Goal: Information Seeking & Learning: Learn about a topic

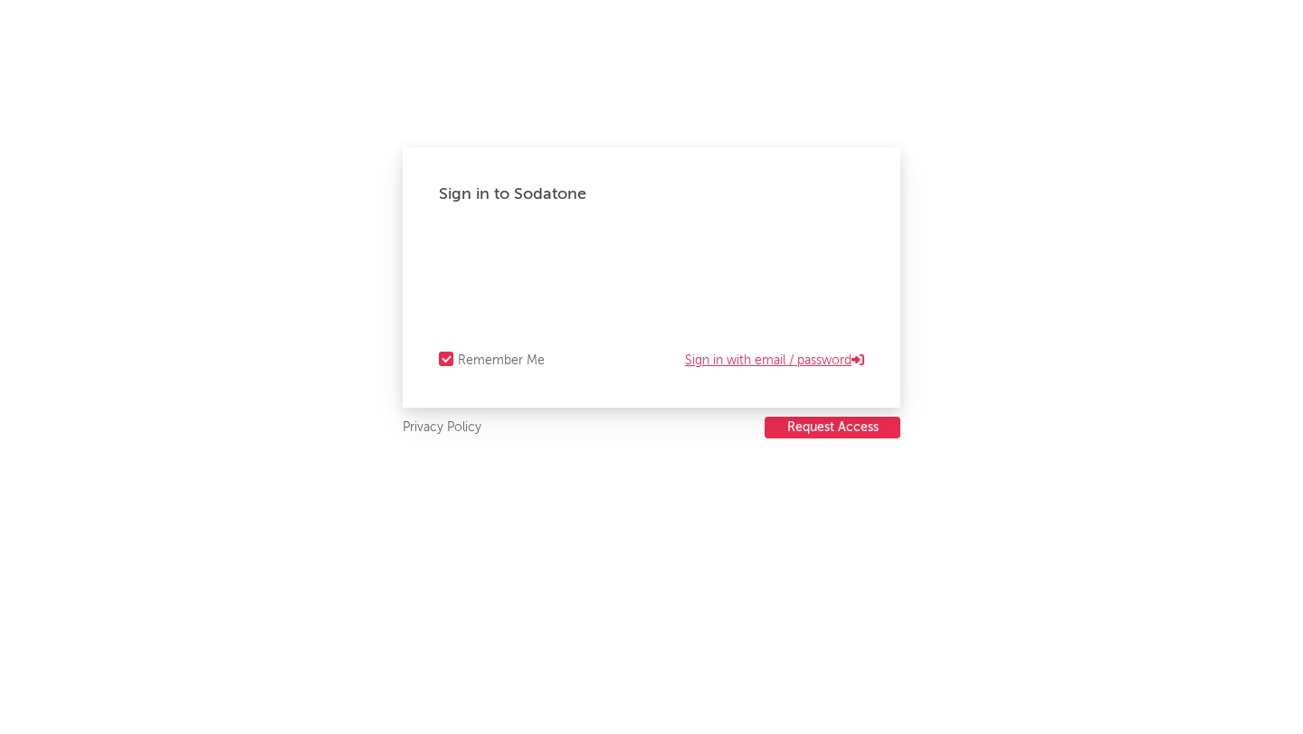
click at [734, 368] on link "Sign in with email / password" at bounding box center [774, 361] width 179 height 22
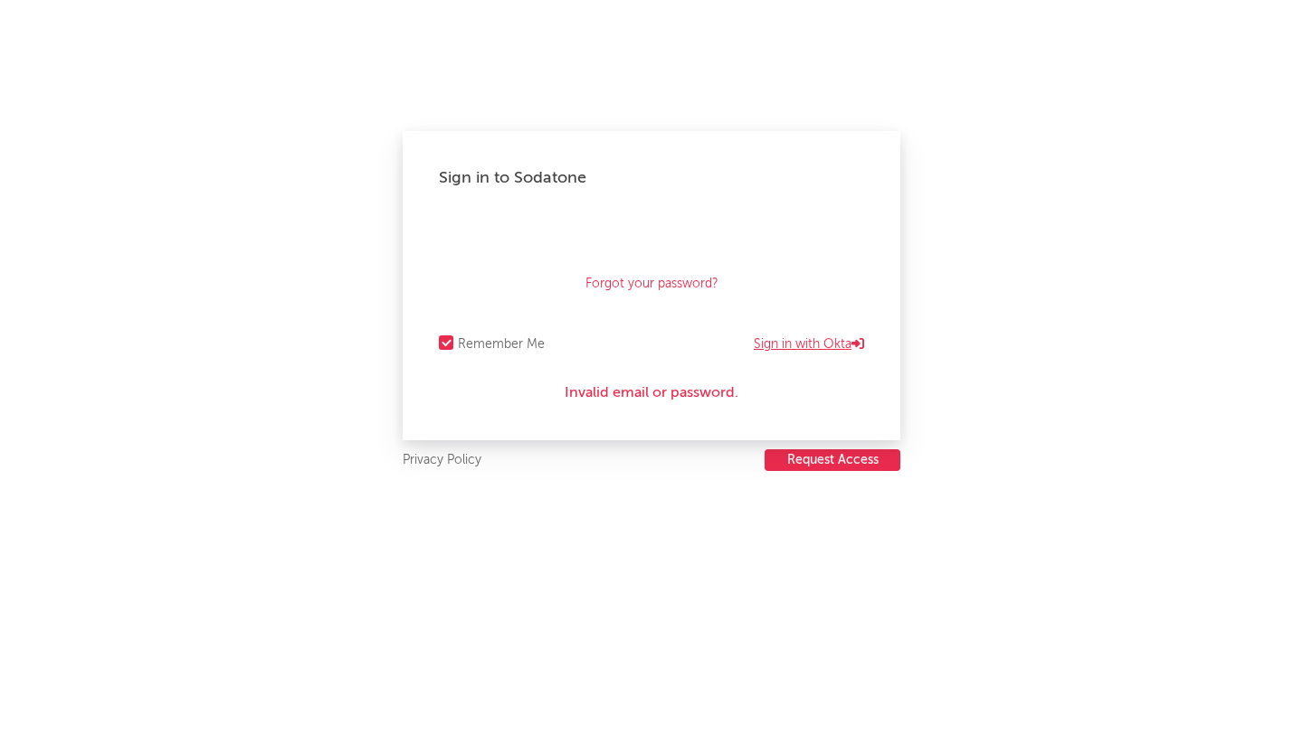
click at [781, 340] on link "Sign in with Okta" at bounding box center [808, 345] width 110 height 22
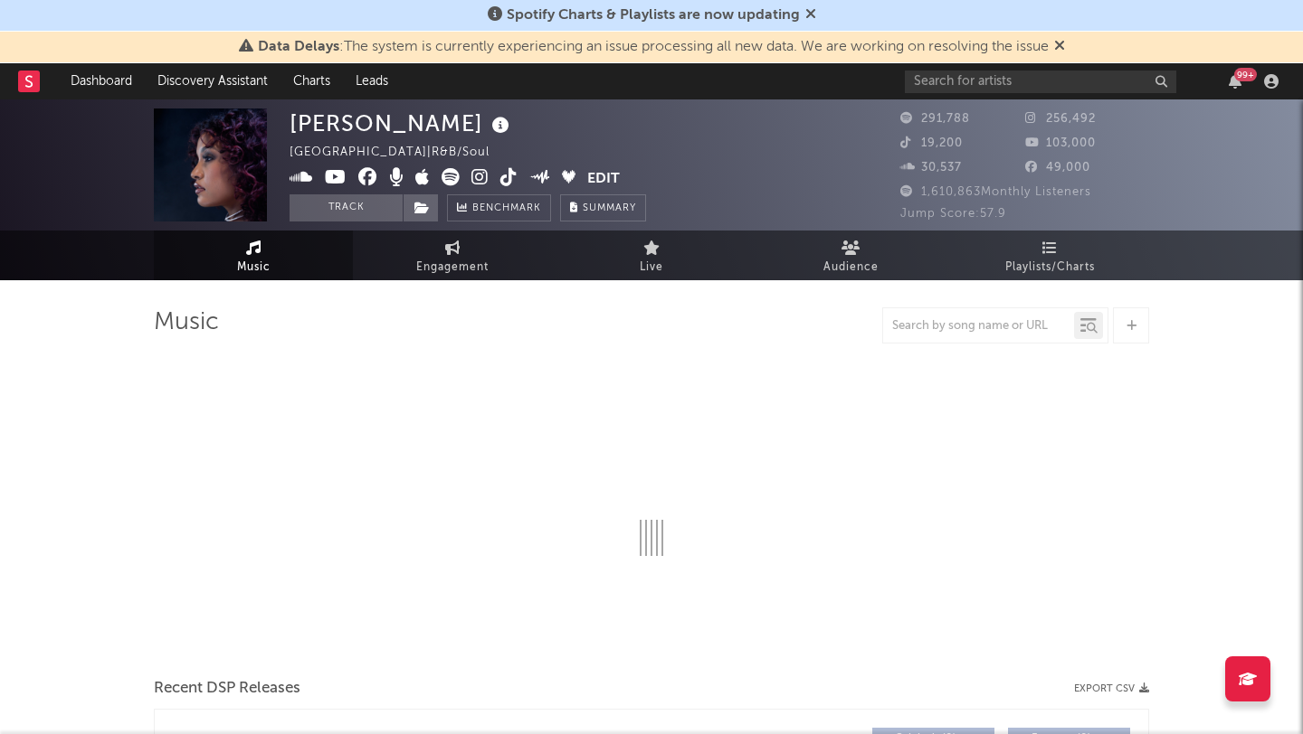
select select "6m"
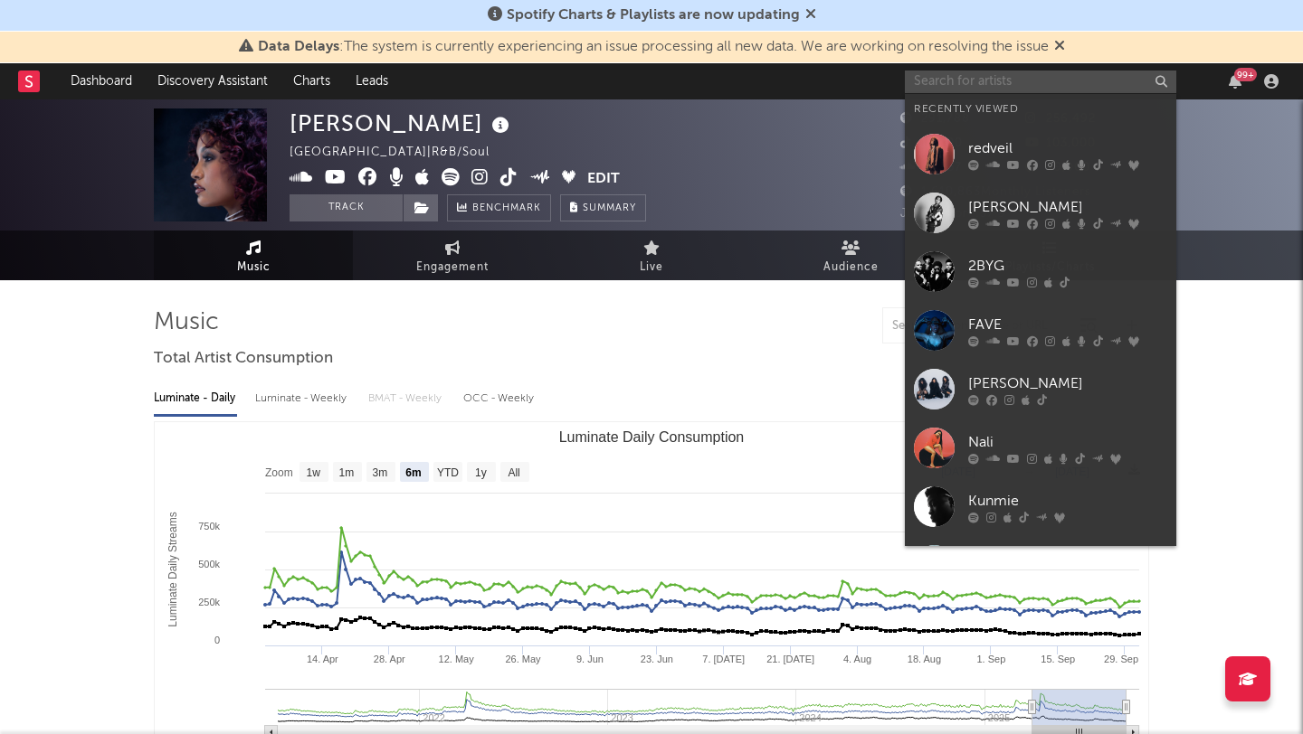
click at [968, 80] on input "text" at bounding box center [1040, 82] width 271 height 23
type input "e"
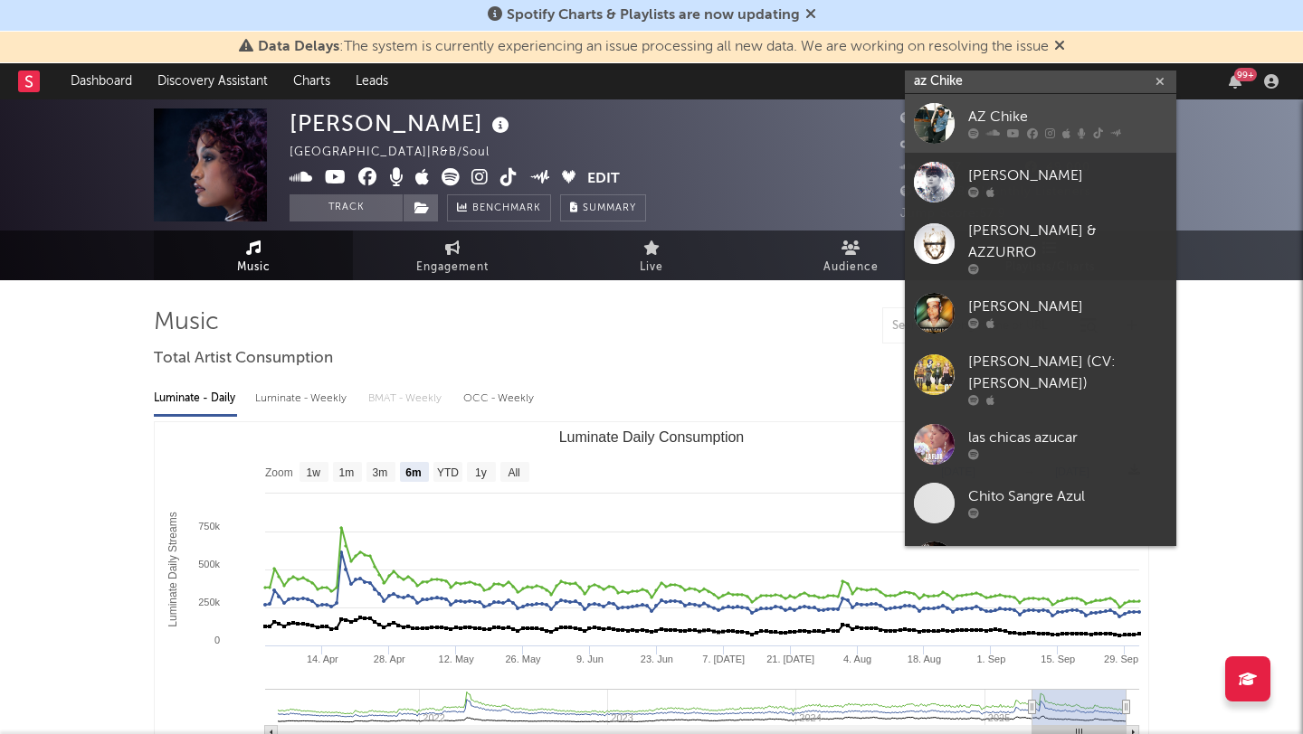
type input "az Chike"
click at [1026, 110] on div "AZ Chike" at bounding box center [1067, 118] width 199 height 22
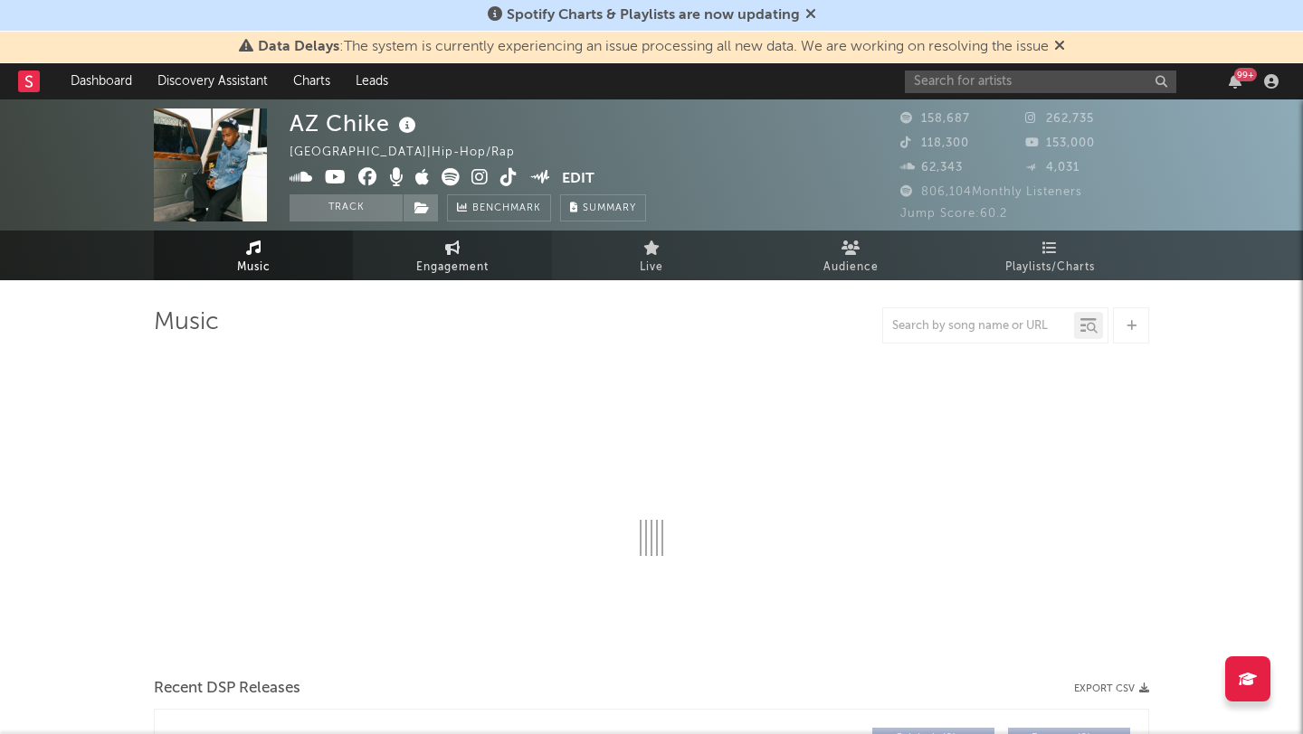
select select "6m"
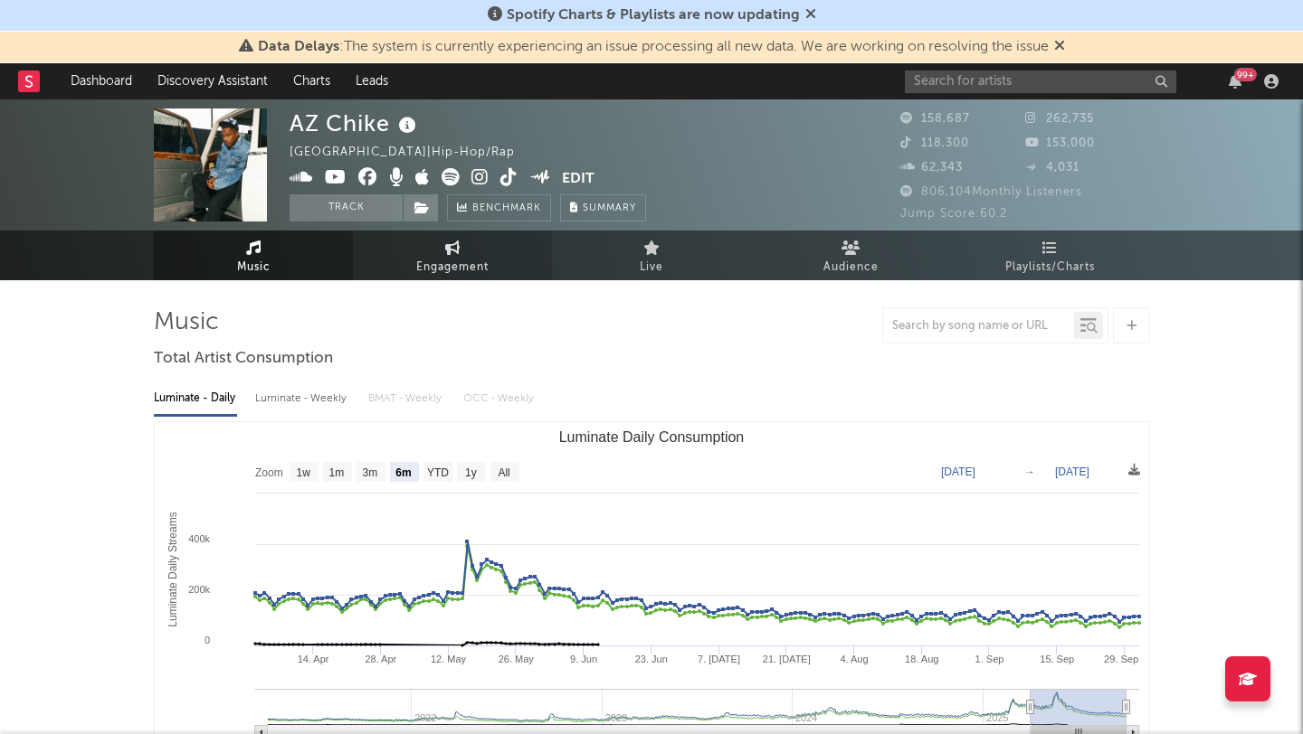
click at [475, 263] on span "Engagement" at bounding box center [452, 268] width 72 height 22
select select "1w"
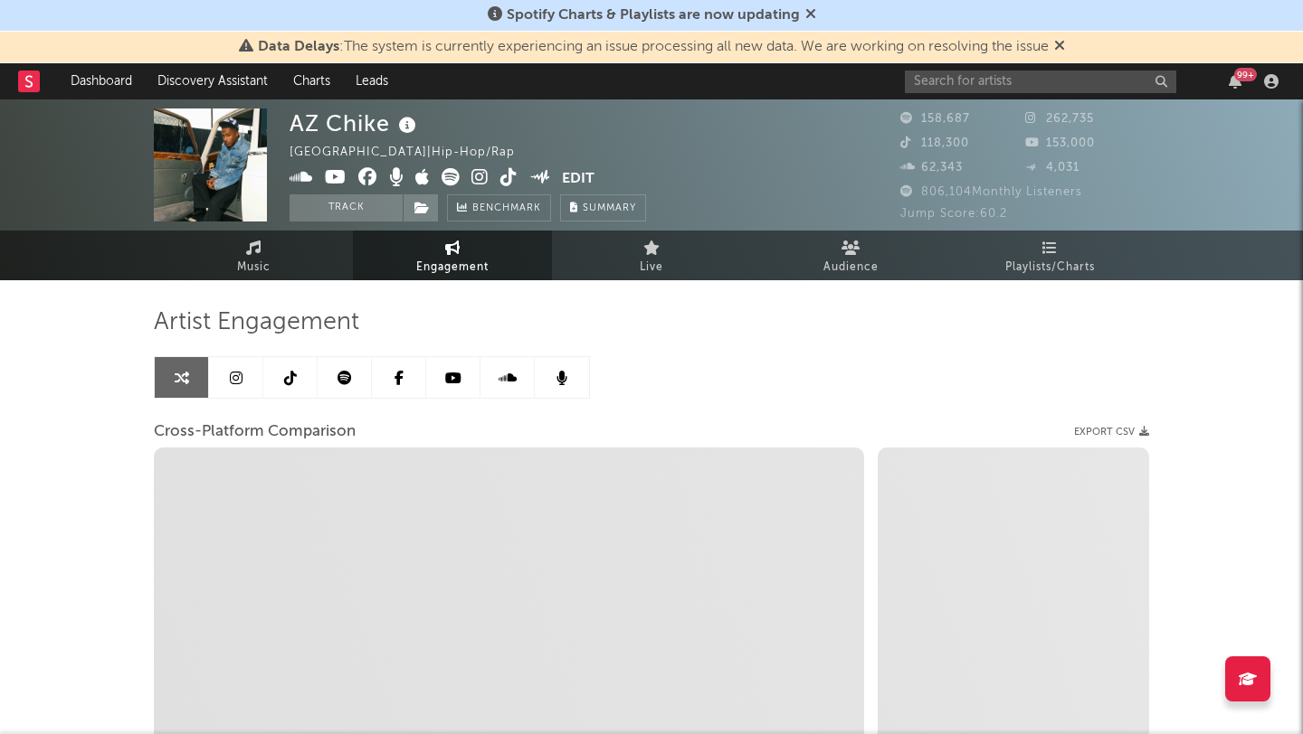
click at [402, 382] on icon at bounding box center [398, 378] width 9 height 14
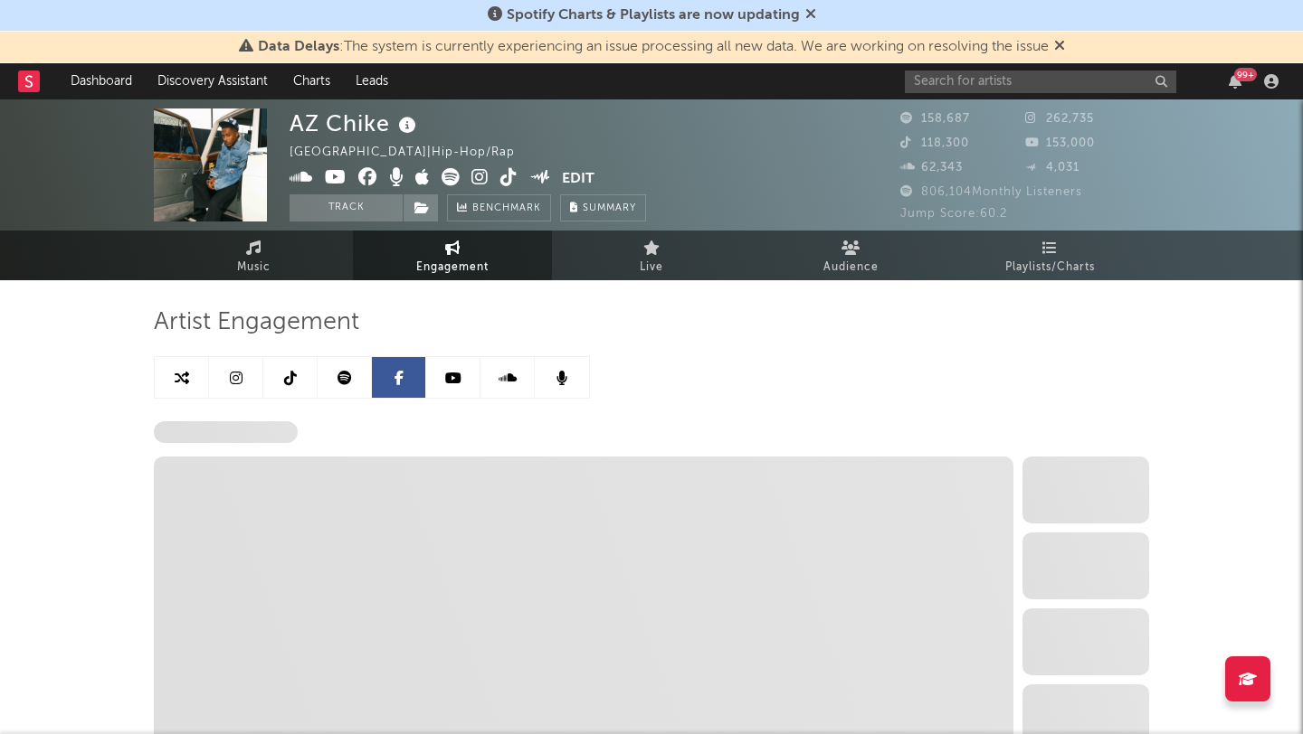
select select "6m"
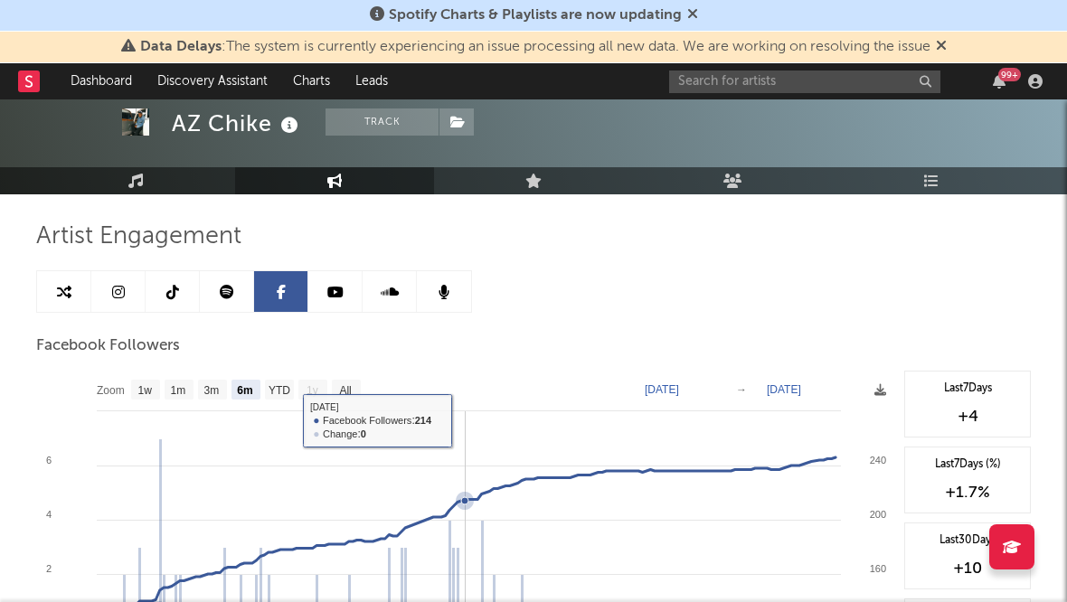
scroll to position [74, 0]
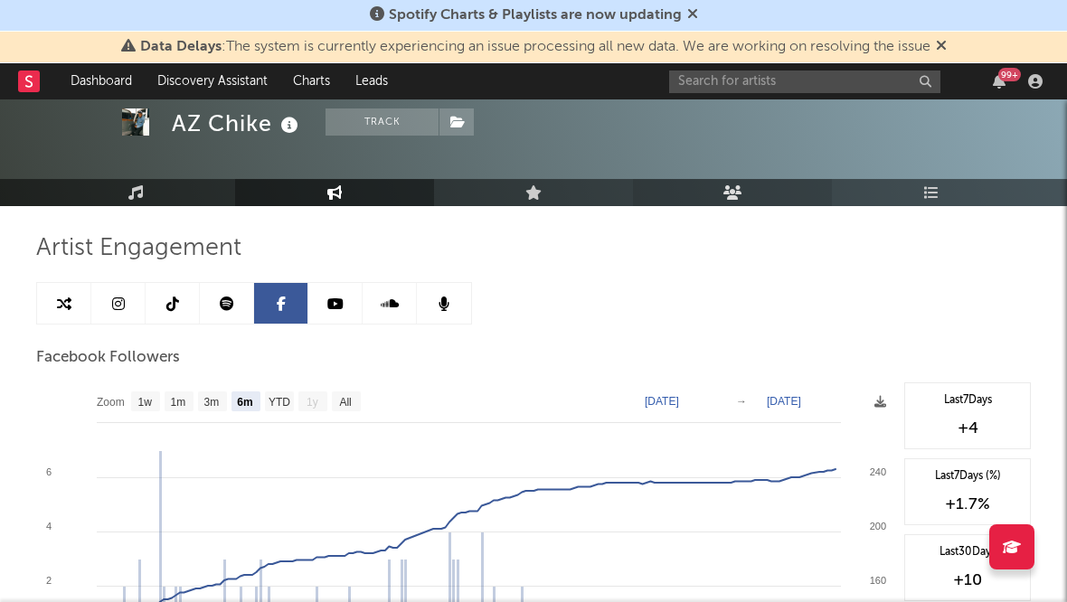
click at [739, 191] on icon at bounding box center [733, 192] width 19 height 14
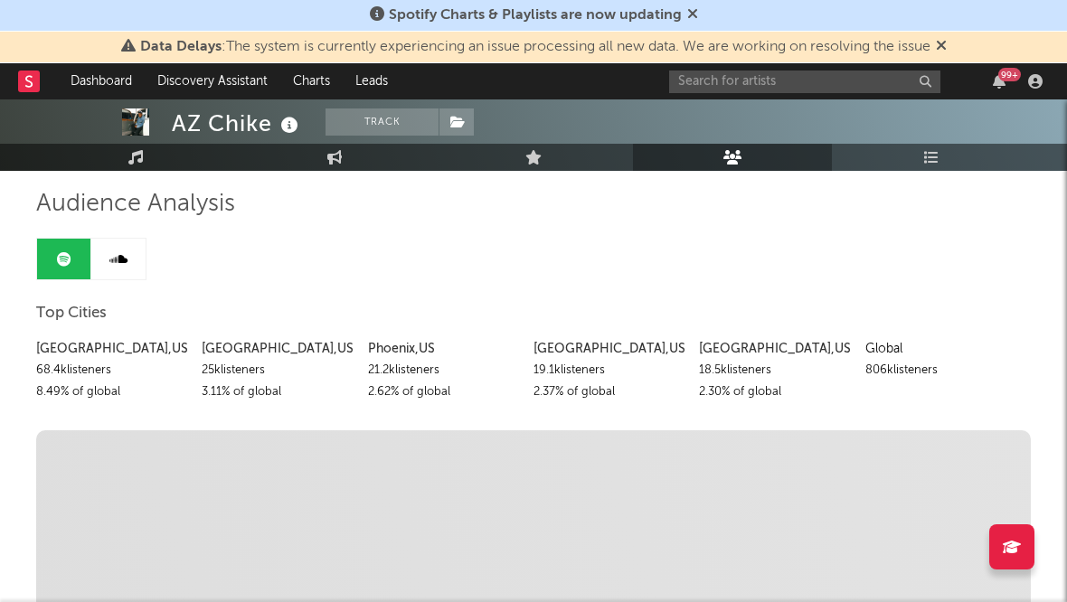
scroll to position [116, 0]
click at [121, 353] on div "[GEOGRAPHIC_DATA] , [GEOGRAPHIC_DATA]" at bounding box center [112, 352] width 152 height 22
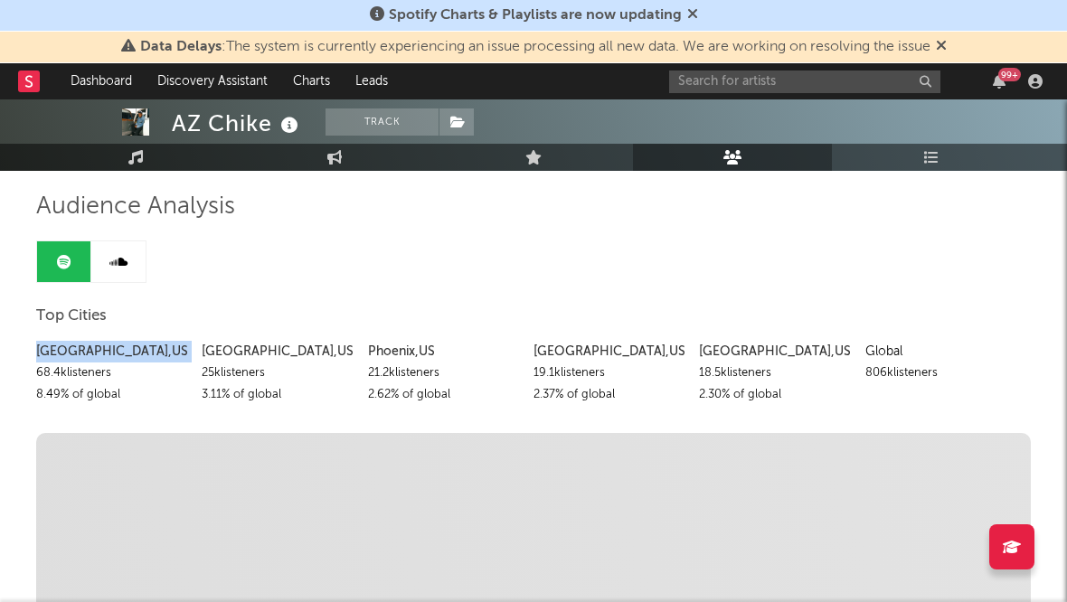
click at [121, 353] on div "[GEOGRAPHIC_DATA] , [GEOGRAPHIC_DATA]" at bounding box center [112, 352] width 152 height 22
copy div "[GEOGRAPHIC_DATA] , [GEOGRAPHIC_DATA]"
drag, startPoint x: 113, startPoint y: 374, endPoint x: 36, endPoint y: 381, distance: 77.1
click at [36, 381] on div "68.4k listeners" at bounding box center [112, 374] width 152 height 22
copy div "68.4k listeners"
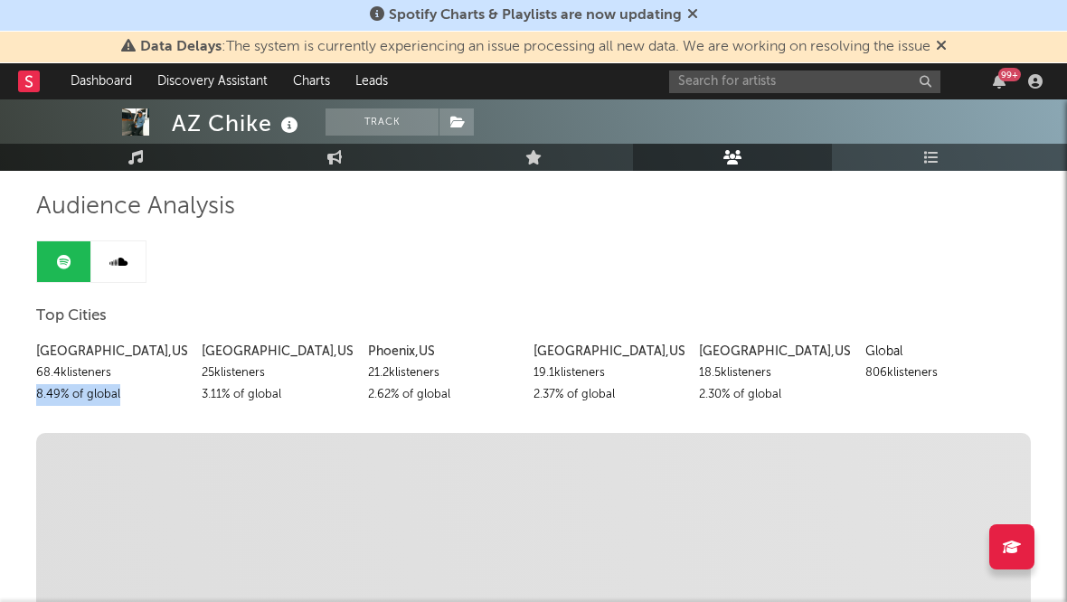
drag, startPoint x: 120, startPoint y: 399, endPoint x: 33, endPoint y: 399, distance: 86.8
copy div "8.49 % of global"
drag, startPoint x: 294, startPoint y: 350, endPoint x: 205, endPoint y: 354, distance: 88.7
click at [205, 354] on div "[GEOGRAPHIC_DATA] , [GEOGRAPHIC_DATA]" at bounding box center [278, 352] width 152 height 22
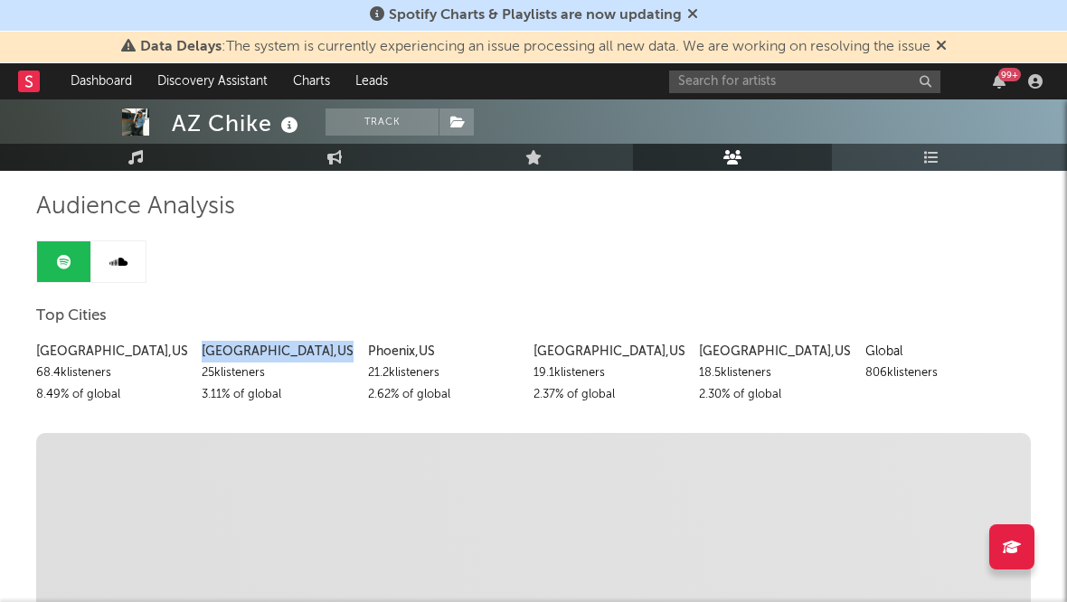
copy div "[GEOGRAPHIC_DATA] , [GEOGRAPHIC_DATA]"
drag, startPoint x: 272, startPoint y: 372, endPoint x: 204, endPoint y: 376, distance: 68.9
click at [204, 376] on div "25k listeners" at bounding box center [278, 374] width 152 height 22
copy div "25k listeners"
drag, startPoint x: 282, startPoint y: 396, endPoint x: 202, endPoint y: 398, distance: 80.5
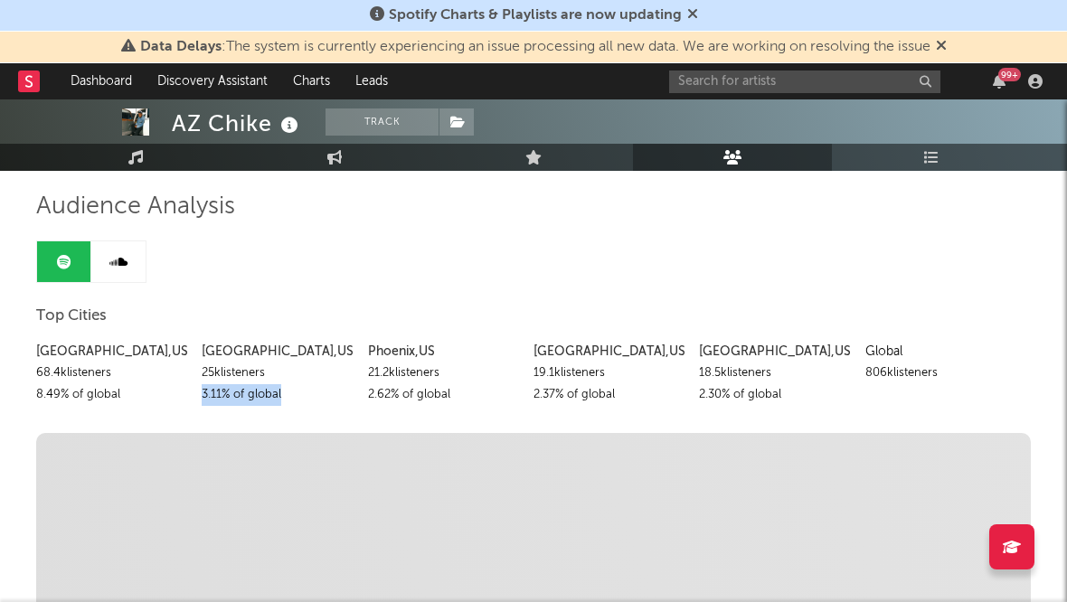
click at [202, 398] on div "3.11 % of global" at bounding box center [278, 395] width 152 height 22
copy div "3.11 % of global"
drag, startPoint x: 437, startPoint y: 353, endPoint x: 370, endPoint y: 353, distance: 66.9
click at [370, 353] on div "[GEOGRAPHIC_DATA] , [GEOGRAPHIC_DATA]" at bounding box center [444, 352] width 152 height 22
copy div "[GEOGRAPHIC_DATA] , [GEOGRAPHIC_DATA]"
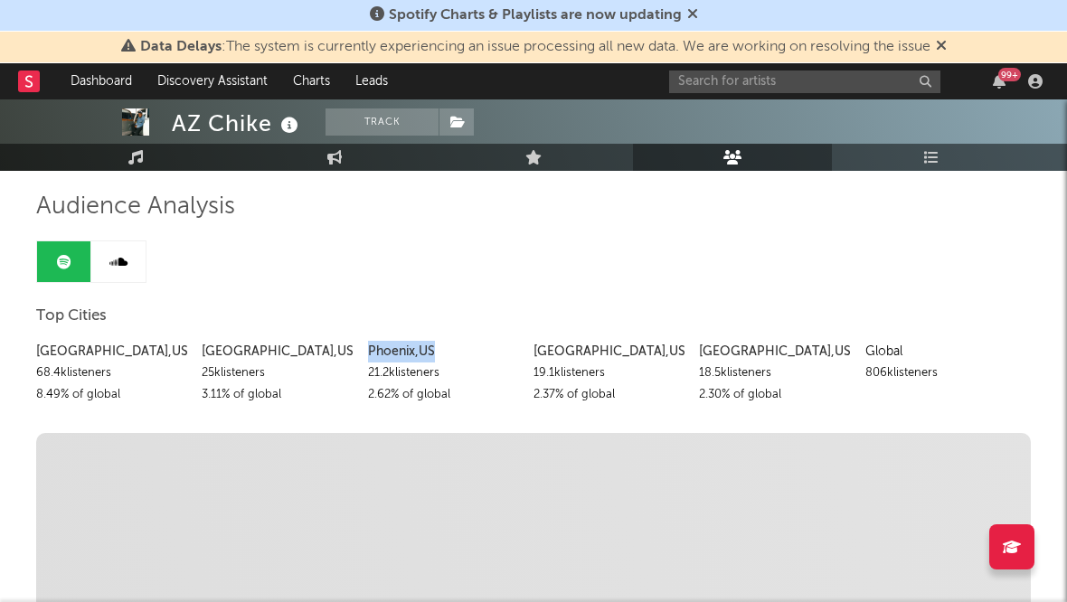
drag, startPoint x: 441, startPoint y: 375, endPoint x: 371, endPoint y: 375, distance: 70.6
click at [371, 375] on div "21.2k listeners" at bounding box center [444, 374] width 152 height 22
copy div "21.2k listeners"
drag, startPoint x: 451, startPoint y: 394, endPoint x: 368, endPoint y: 401, distance: 83.5
click at [368, 401] on div "2.62 % of global" at bounding box center [444, 395] width 152 height 22
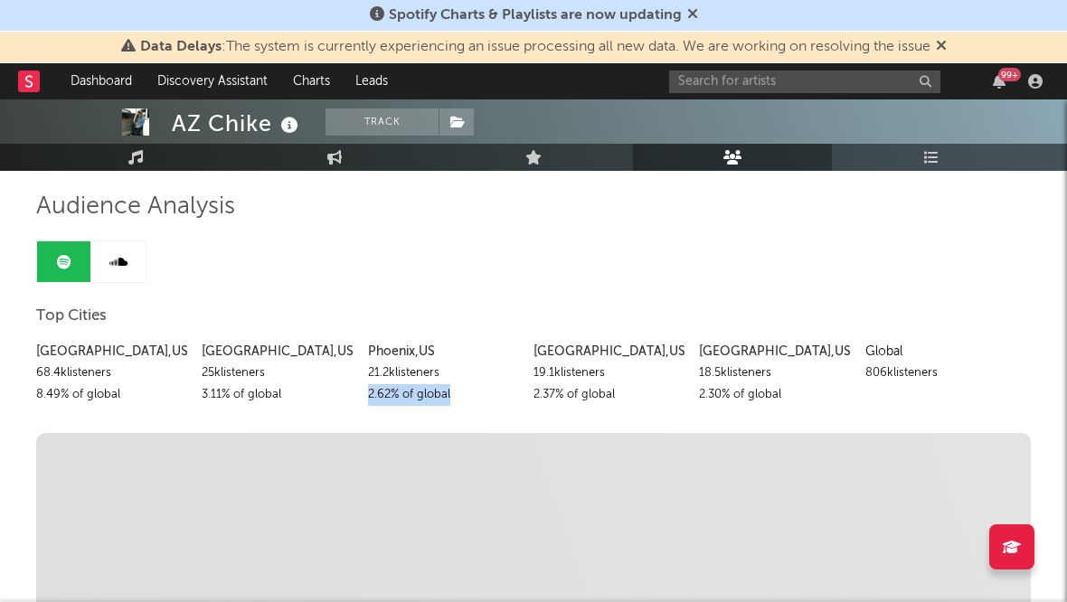
copy div "2.62 % of global"
drag, startPoint x: 640, startPoint y: 349, endPoint x: 535, endPoint y: 348, distance: 104.9
click at [535, 348] on div "[GEOGRAPHIC_DATA] , [GEOGRAPHIC_DATA]" at bounding box center [610, 352] width 152 height 22
copy div "[GEOGRAPHIC_DATA] , [GEOGRAPHIC_DATA]"
drag, startPoint x: 612, startPoint y: 377, endPoint x: 531, endPoint y: 374, distance: 81.5
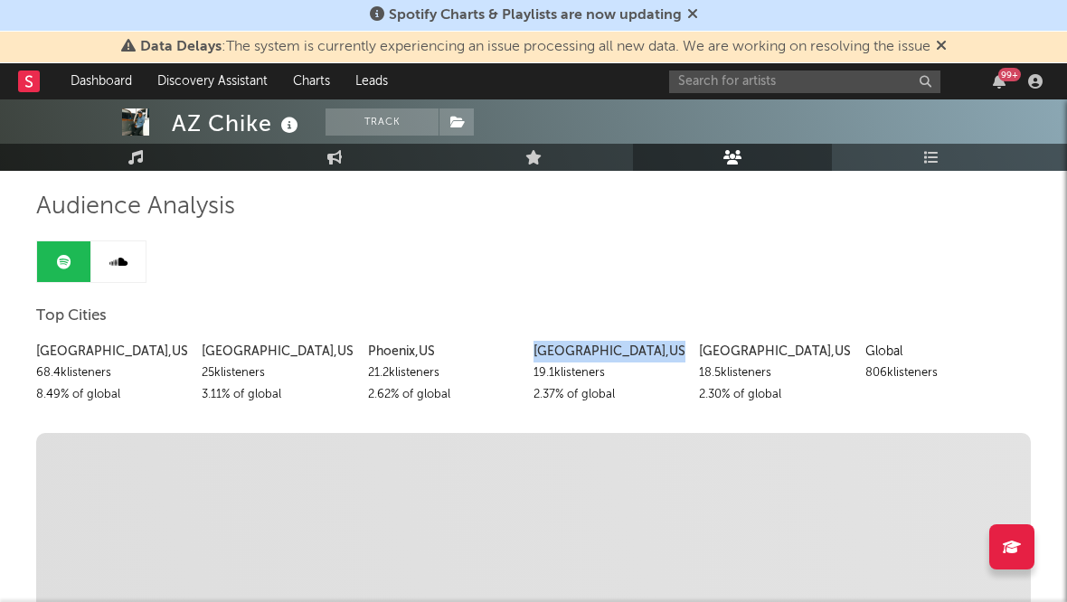
click at [531, 374] on div "[GEOGRAPHIC_DATA] , [GEOGRAPHIC_DATA] 68.4k listeners 8.49 % of global [GEOGRAP…" at bounding box center [533, 369] width 995 height 74
drag, startPoint x: 614, startPoint y: 392, endPoint x: 535, endPoint y: 395, distance: 78.8
click at [535, 395] on div "2.37 % of global" at bounding box center [610, 395] width 152 height 22
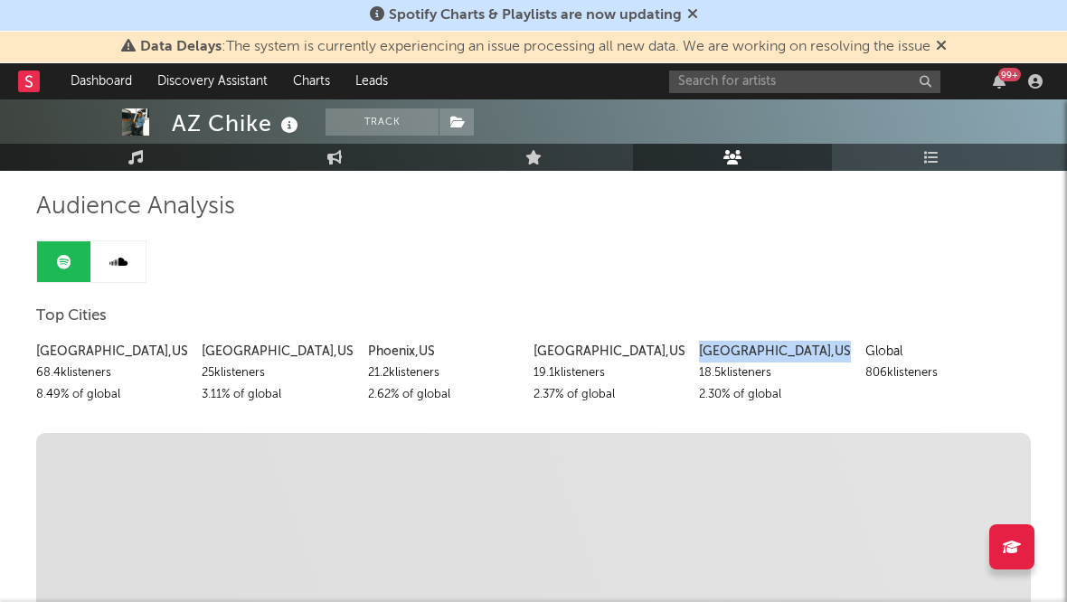
drag, startPoint x: 783, startPoint y: 350, endPoint x: 700, endPoint y: 347, distance: 83.3
click at [700, 347] on div "[GEOGRAPHIC_DATA] , [GEOGRAPHIC_DATA]" at bounding box center [775, 352] width 152 height 22
drag, startPoint x: 779, startPoint y: 374, endPoint x: 700, endPoint y: 377, distance: 78.8
click at [700, 377] on div "18.5k listeners" at bounding box center [775, 374] width 152 height 22
drag, startPoint x: 783, startPoint y: 395, endPoint x: 688, endPoint y: 393, distance: 95.0
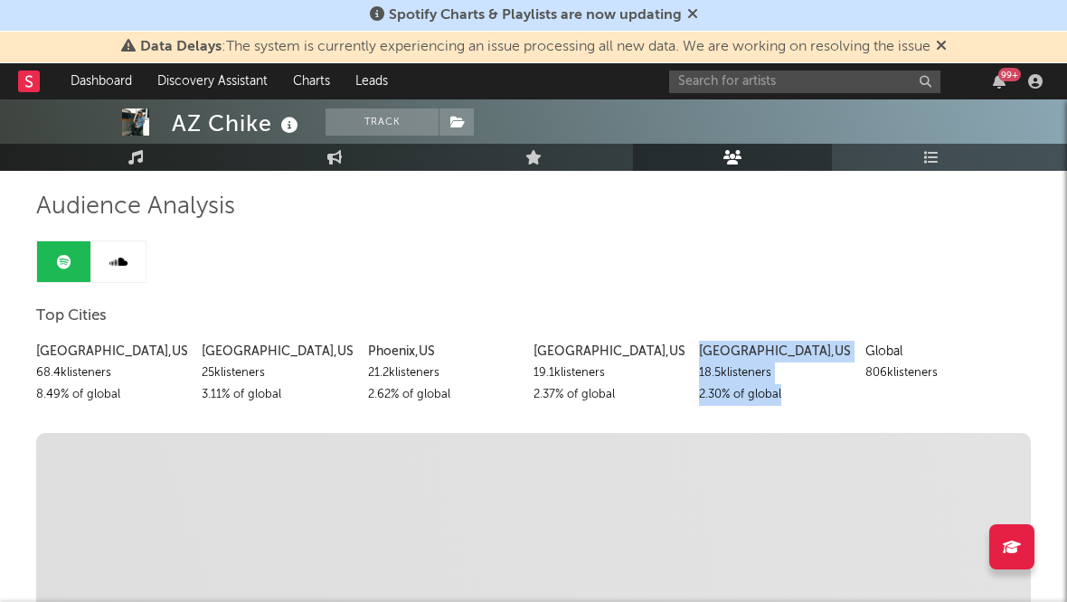
click at [688, 393] on div "[GEOGRAPHIC_DATA] , [GEOGRAPHIC_DATA] 68.4k listeners 8.49 % of global [GEOGRAP…" at bounding box center [533, 369] width 995 height 74
drag, startPoint x: 688, startPoint y: 393, endPoint x: 698, endPoint y: 393, distance: 9.9
click at [698, 393] on div "[GEOGRAPHIC_DATA] , [GEOGRAPHIC_DATA] 68.4k listeners 8.49 % of global [GEOGRAP…" at bounding box center [533, 369] width 995 height 74
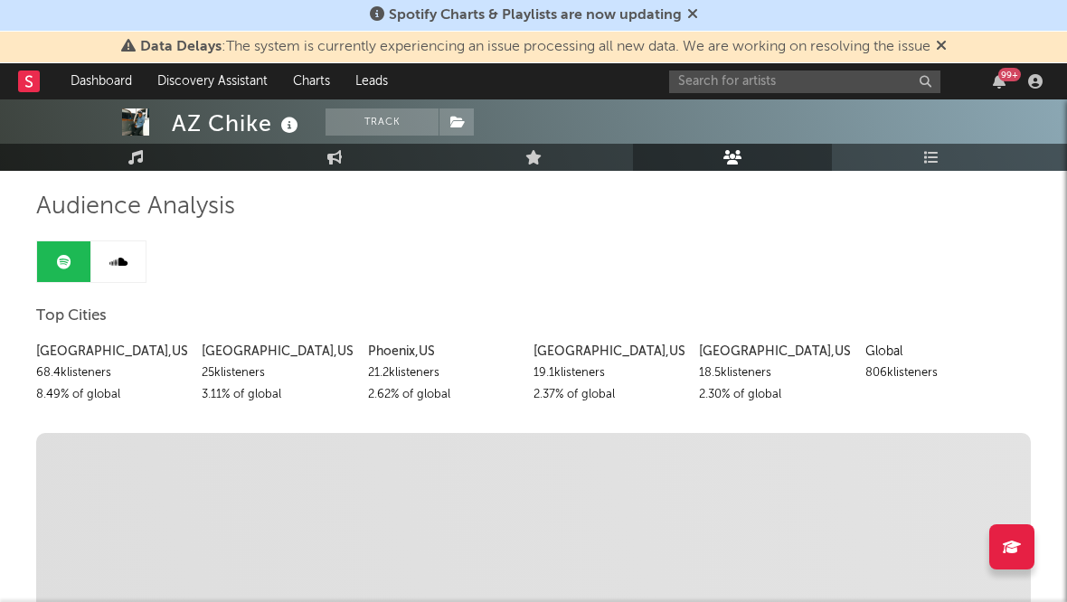
click at [722, 393] on div "2.30 % of global" at bounding box center [775, 395] width 152 height 22
click at [722, 394] on div "2.30 % of global" at bounding box center [775, 395] width 152 height 22
click at [725, 395] on div "2.30 % of global" at bounding box center [775, 395] width 152 height 22
click at [706, 395] on div "2.30 % of global" at bounding box center [775, 395] width 152 height 22
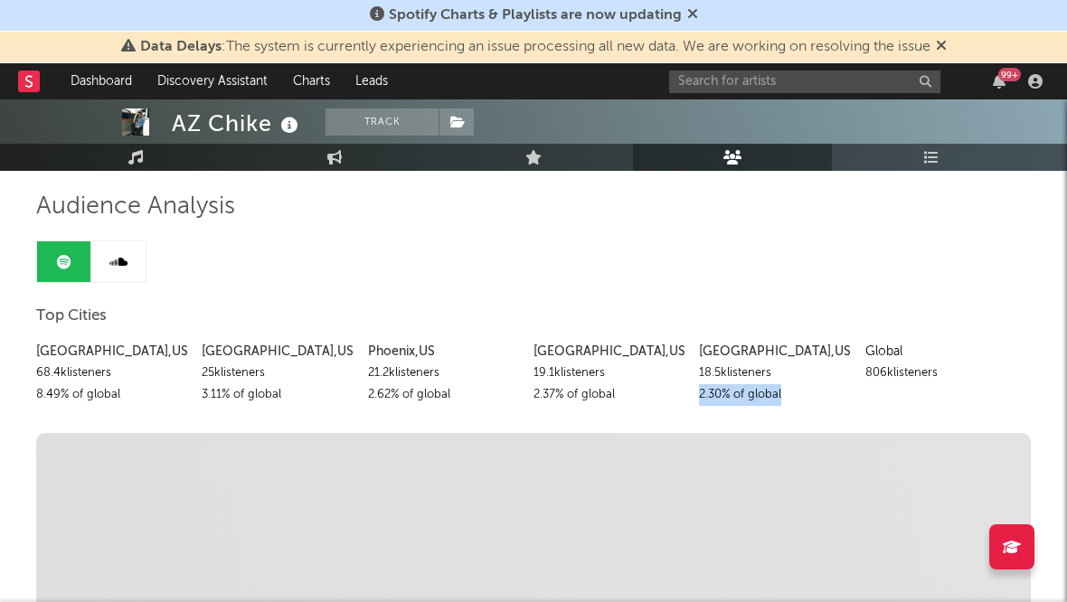
drag, startPoint x: 701, startPoint y: 395, endPoint x: 781, endPoint y: 401, distance: 79.8
click at [781, 401] on div "2.30 % of global" at bounding box center [775, 395] width 152 height 22
